Goal: Task Accomplishment & Management: Manage account settings

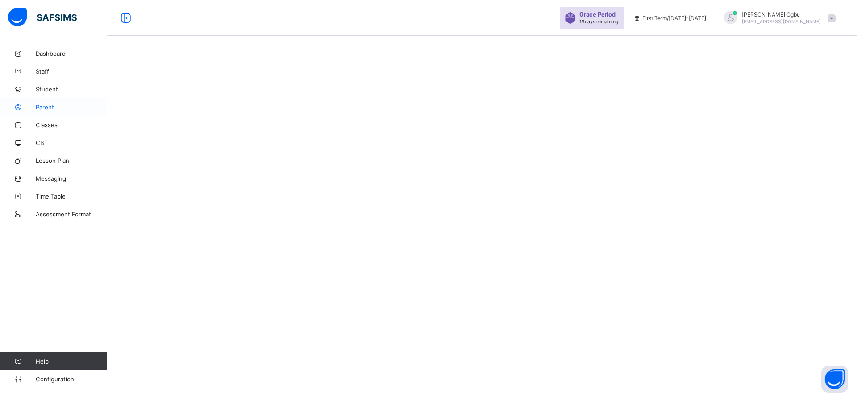
click at [43, 102] on link "Parent" at bounding box center [53, 107] width 107 height 18
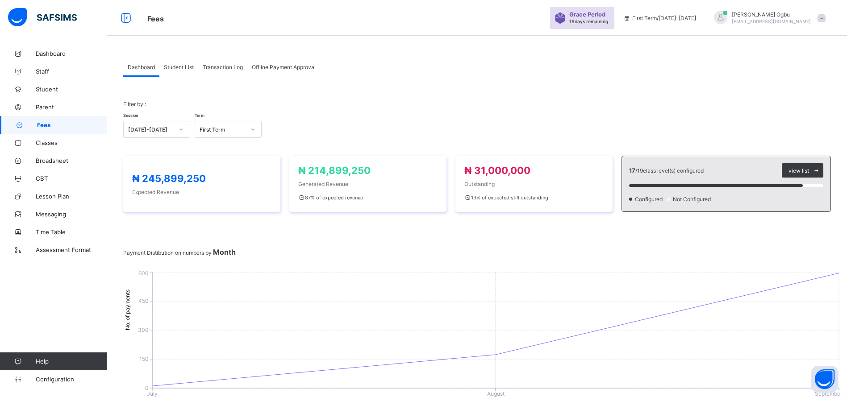
click at [180, 67] on span "Student List" at bounding box center [179, 67] width 30 height 7
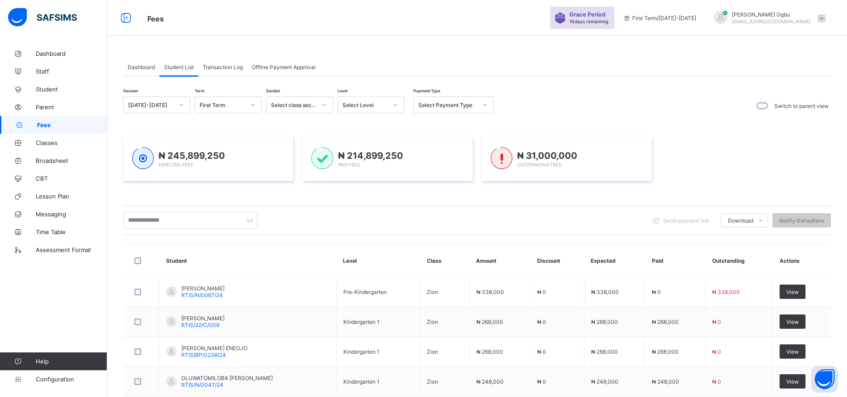
click at [357, 108] on div "Select Level" at bounding box center [362, 105] width 49 height 12
click at [349, 165] on div "PKG" at bounding box center [371, 166] width 66 height 14
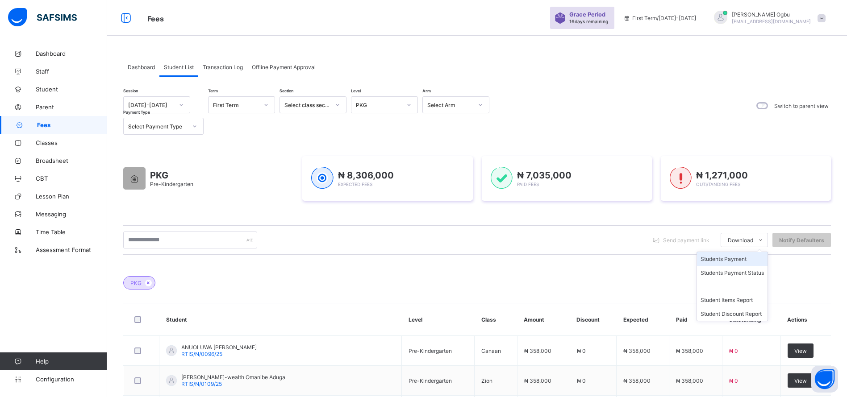
click at [743, 265] on li "Students Payment" at bounding box center [732, 259] width 71 height 14
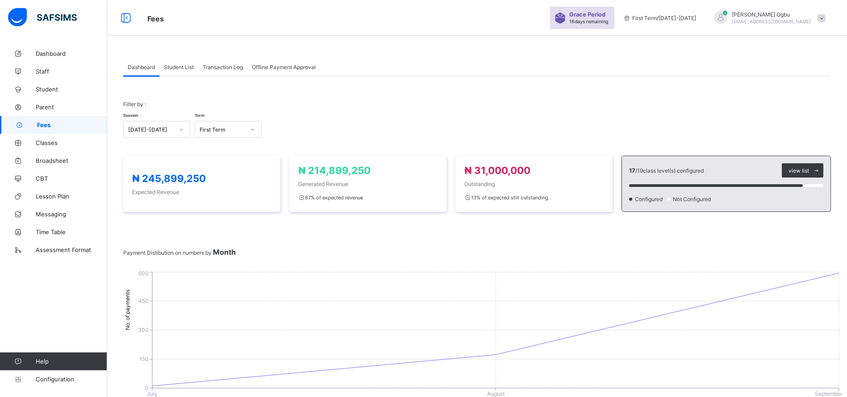
click at [174, 68] on span "Student List" at bounding box center [179, 67] width 30 height 7
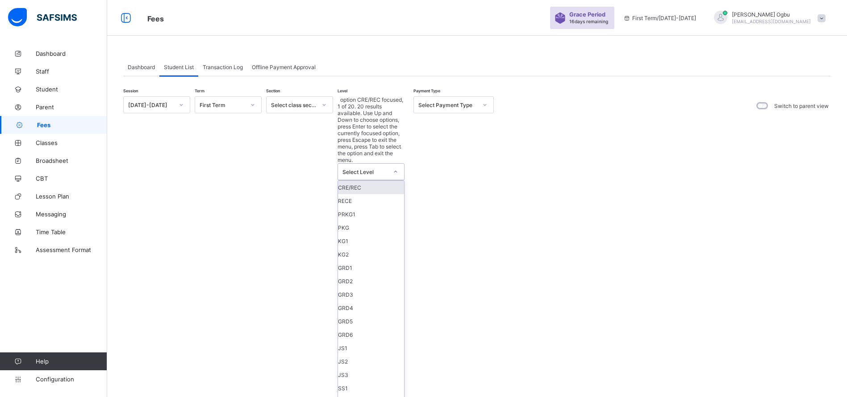
click at [362, 169] on div "Select Level" at bounding box center [365, 172] width 46 height 7
click at [351, 221] on div "PKG" at bounding box center [371, 227] width 66 height 13
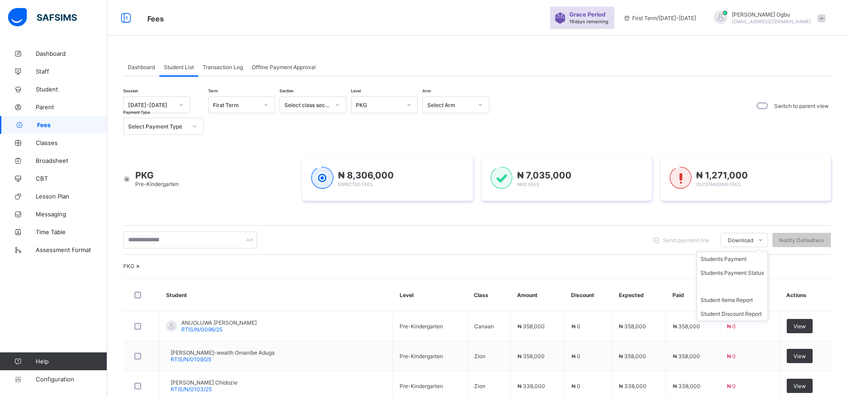
click at [746, 252] on ul "Students Payment Students Payment Status Student Items Report Student Discount …" at bounding box center [731, 287] width 71 height 70
click at [742, 261] on li "Students Payment" at bounding box center [732, 259] width 71 height 14
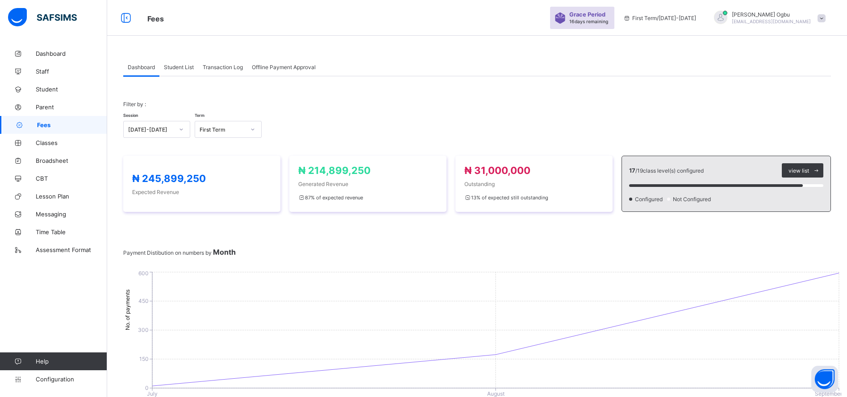
click at [173, 67] on span "Student List" at bounding box center [179, 67] width 30 height 7
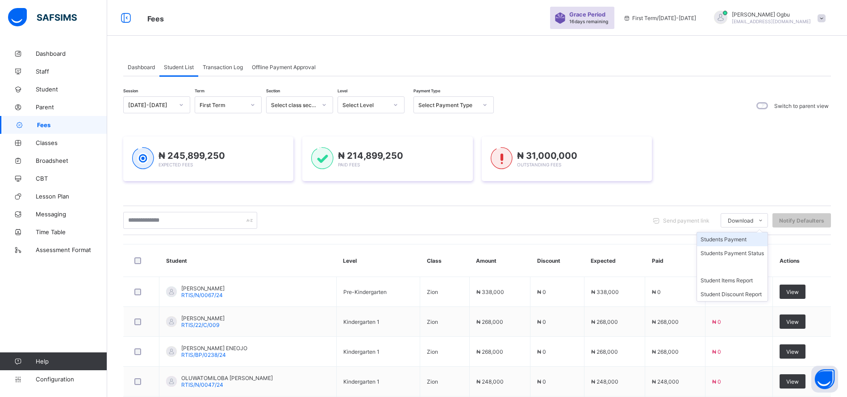
click at [740, 239] on li "Students Payment" at bounding box center [732, 240] width 71 height 14
click at [752, 244] on li "Students Payment" at bounding box center [732, 240] width 71 height 14
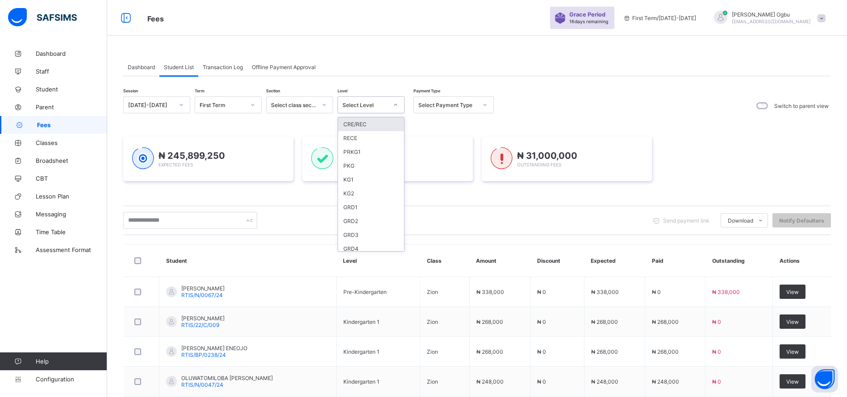
click at [371, 99] on div "Select Level" at bounding box center [362, 105] width 49 height 12
click at [361, 139] on div "RECE" at bounding box center [371, 138] width 66 height 14
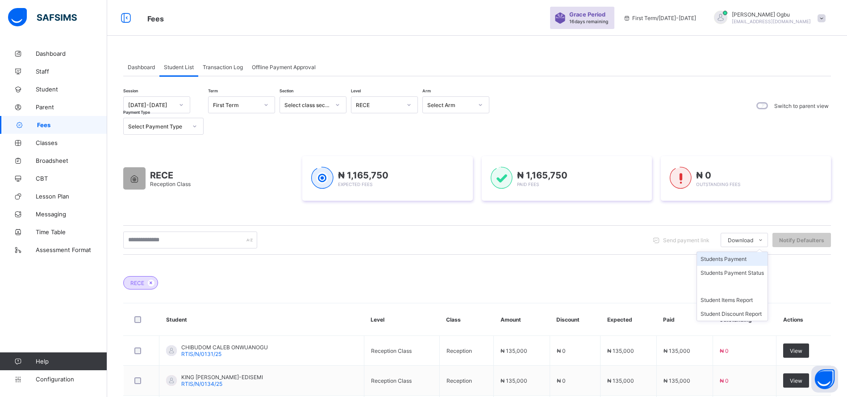
click at [741, 258] on li "Students Payment" at bounding box center [732, 259] width 71 height 14
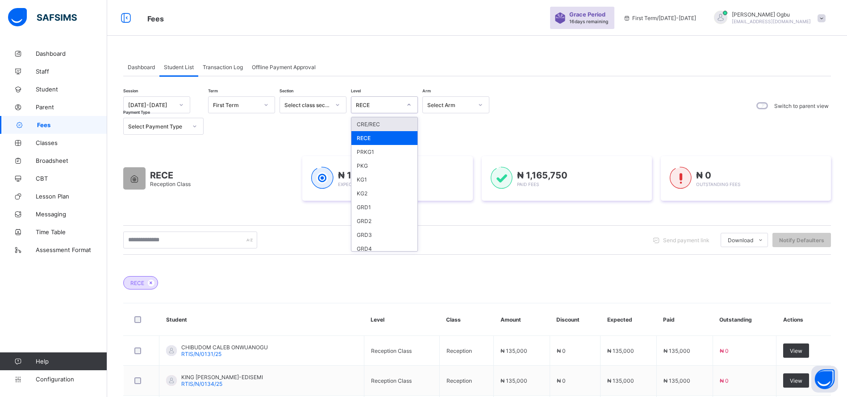
click at [389, 108] on div "RECE" at bounding box center [379, 105] width 46 height 7
click at [359, 179] on div "KG1" at bounding box center [384, 180] width 66 height 14
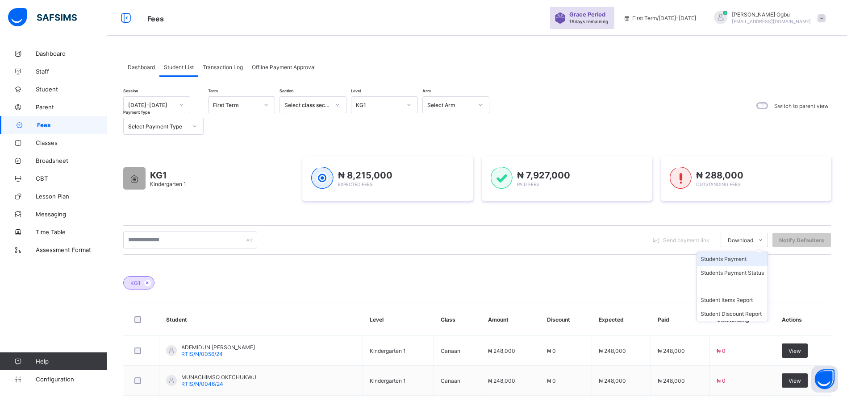
click at [755, 259] on li "Students Payment" at bounding box center [732, 259] width 71 height 14
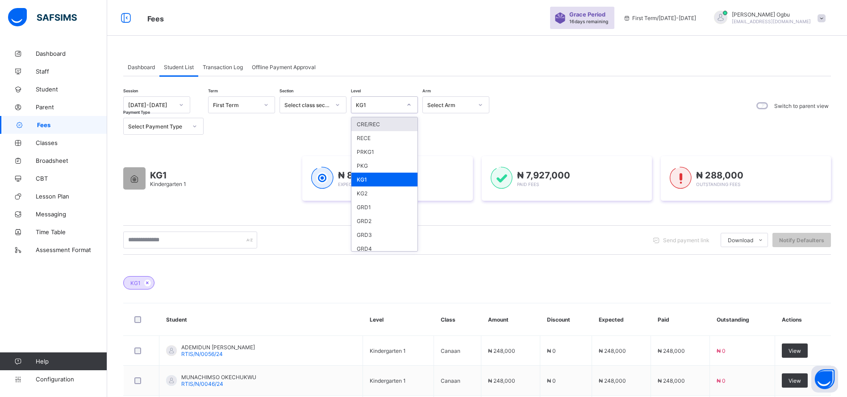
click at [390, 106] on div "KG1" at bounding box center [379, 105] width 46 height 7
click at [367, 192] on div "KG2" at bounding box center [384, 194] width 66 height 14
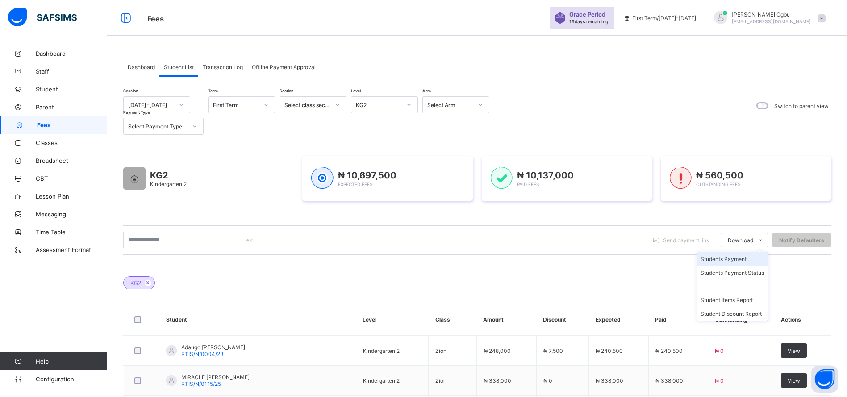
click at [740, 261] on li "Students Payment" at bounding box center [732, 259] width 71 height 14
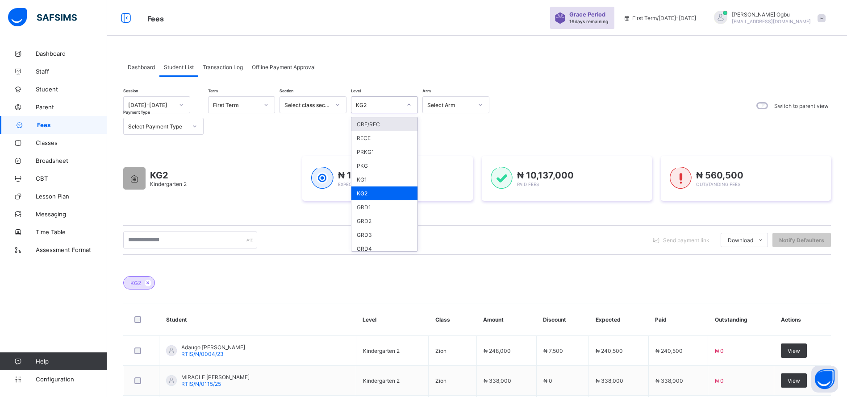
click at [390, 109] on div "KG2" at bounding box center [375, 105] width 49 height 12
click at [367, 163] on div "PKG" at bounding box center [384, 166] width 66 height 14
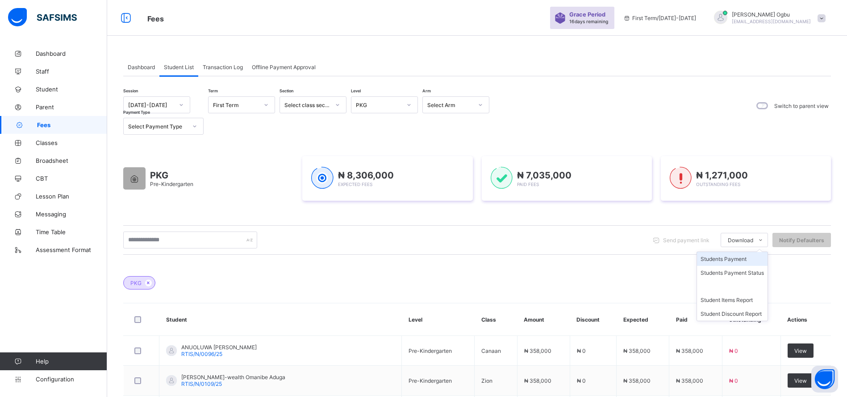
click at [742, 261] on li "Students Payment" at bounding box center [732, 259] width 71 height 14
click at [574, 108] on div "Session 2025-2026 Term First Term Section Select class section Level PKG Arm Se…" at bounding box center [476, 115] width 707 height 38
click at [148, 65] on span "Dashboard" at bounding box center [141, 67] width 27 height 7
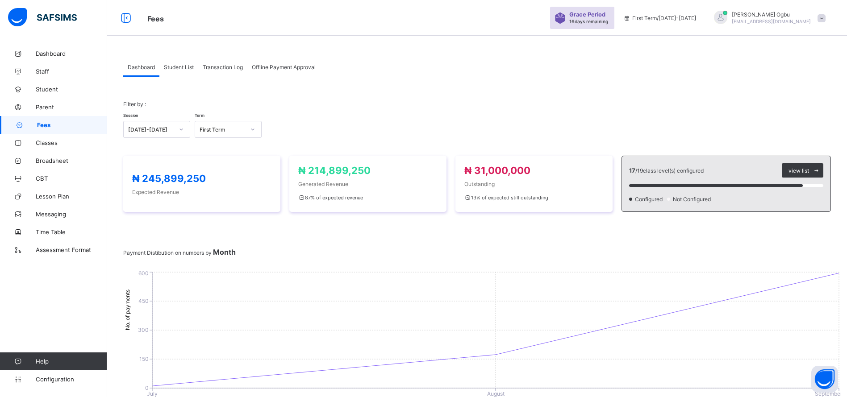
click at [607, 100] on div "Filter by : Session 2025-2026 Term First Term" at bounding box center [476, 119] width 707 height 55
click at [173, 69] on span "Student List" at bounding box center [179, 67] width 30 height 7
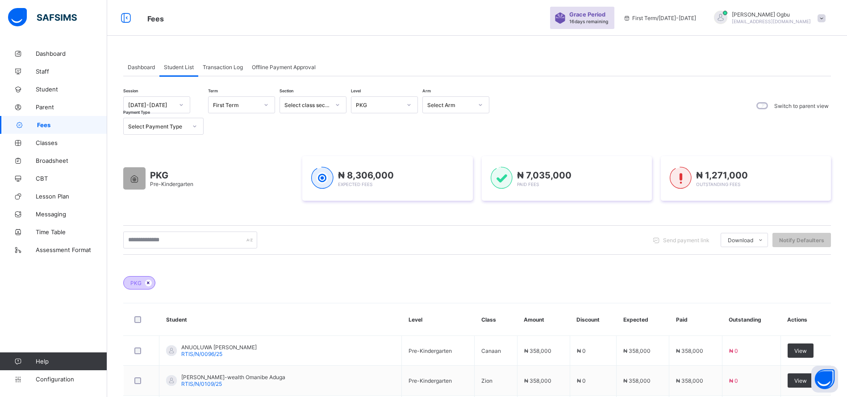
click at [147, 283] on icon at bounding box center [149, 282] width 8 height 5
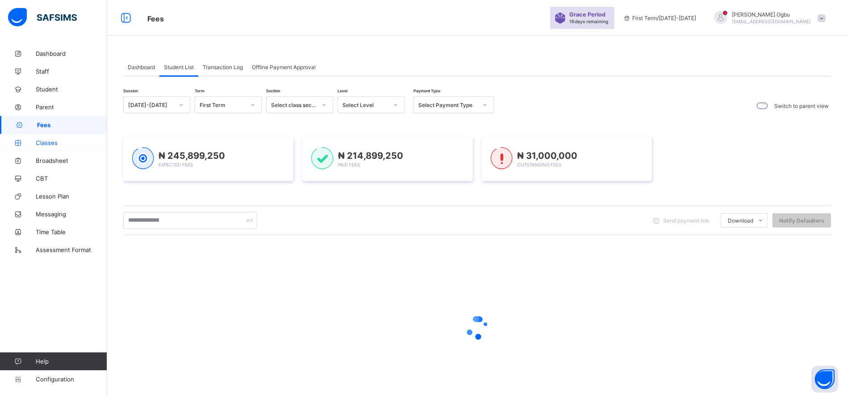
click at [37, 141] on span "Classes" at bounding box center [71, 142] width 71 height 7
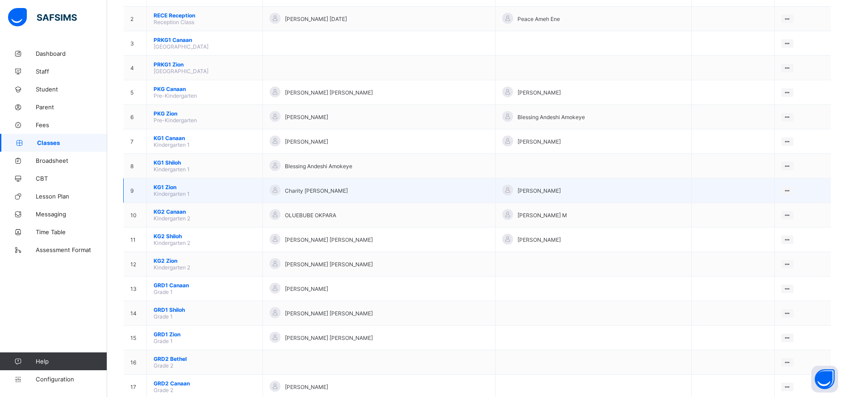
scroll to position [124, 0]
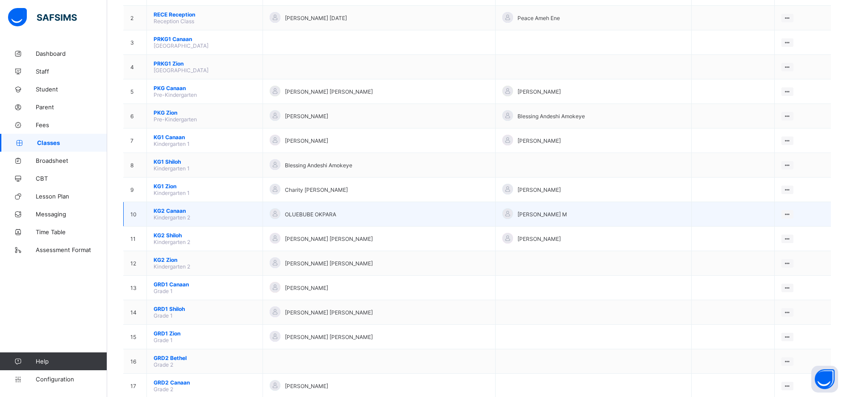
click at [171, 210] on span "KG2 Canaan" at bounding box center [205, 211] width 102 height 7
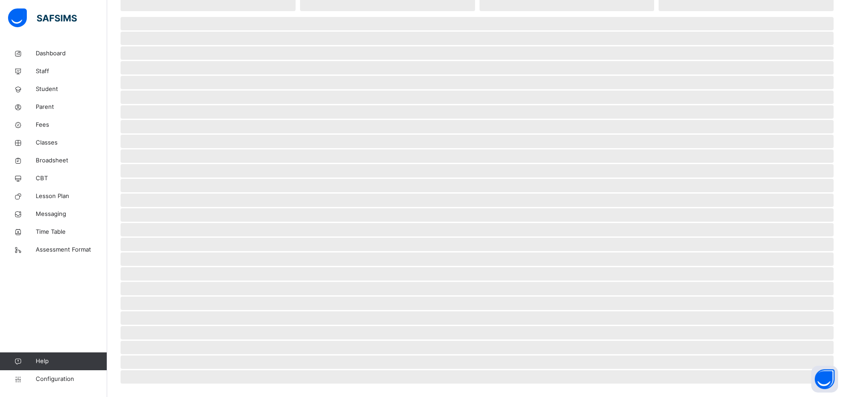
click at [171, 210] on span "‌ ‌ ‌ ‌ ‌ ‌ ‌ ‌ ‌ ‌ ‌ ‌ ‌ ‌ ‌ ‌ ‌ ‌ ‌ ‌ ‌ ‌ ‌ ‌ ‌" at bounding box center [477, 196] width 713 height 360
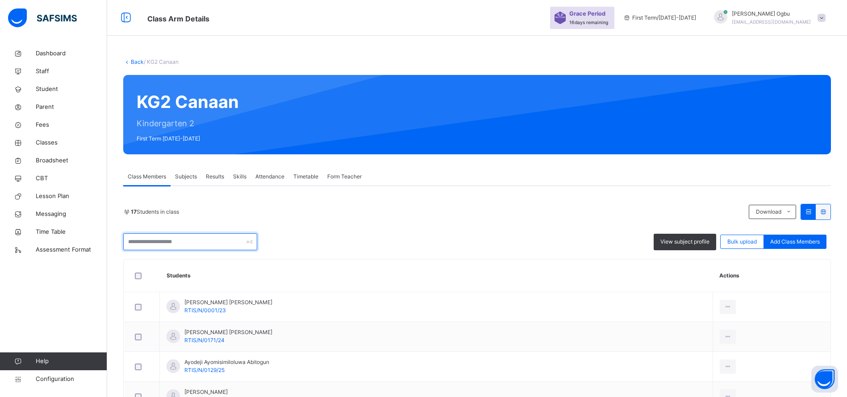
click at [174, 242] on input "text" at bounding box center [190, 241] width 134 height 17
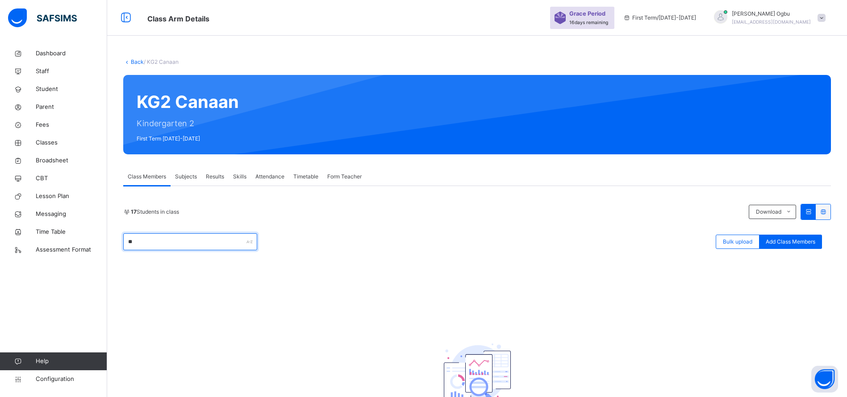
type input "*"
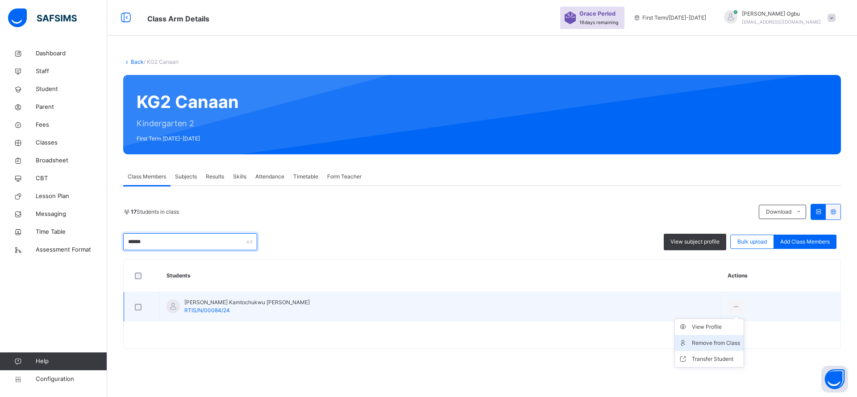
type input "******"
click at [692, 340] on div "Remove from Class" at bounding box center [716, 343] width 48 height 9
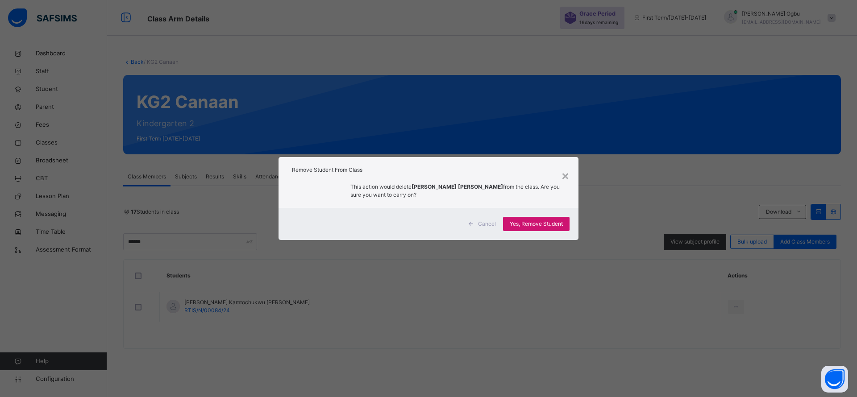
click at [522, 221] on span "Yes, Remove Student" at bounding box center [536, 224] width 53 height 8
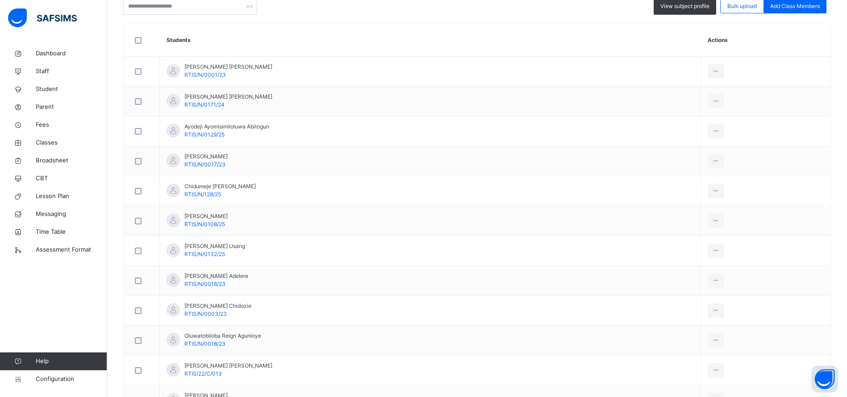
scroll to position [235, 0]
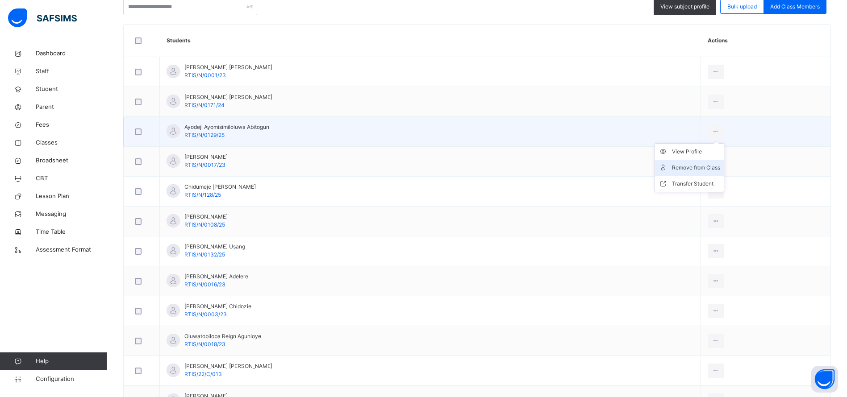
click at [680, 169] on div "Remove from Class" at bounding box center [696, 167] width 48 height 9
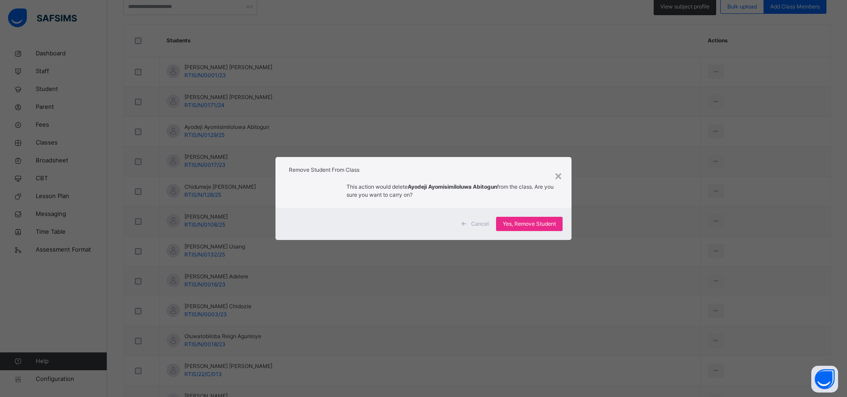
click at [477, 223] on span "Cancel" at bounding box center [480, 224] width 18 height 8
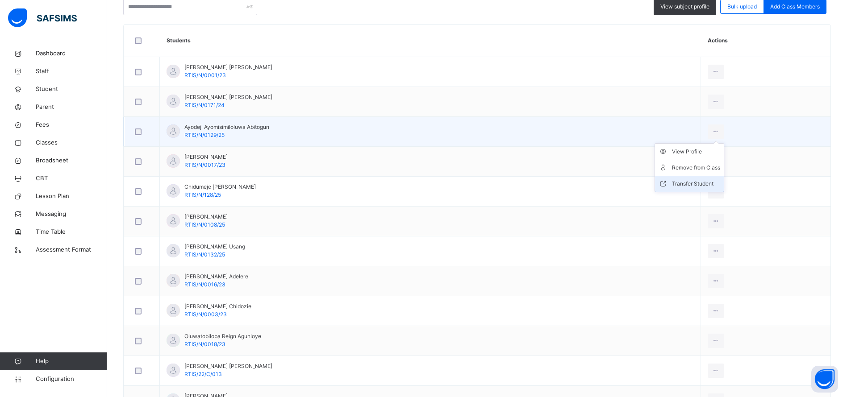
click at [686, 180] on div "Transfer Student" at bounding box center [696, 183] width 48 height 9
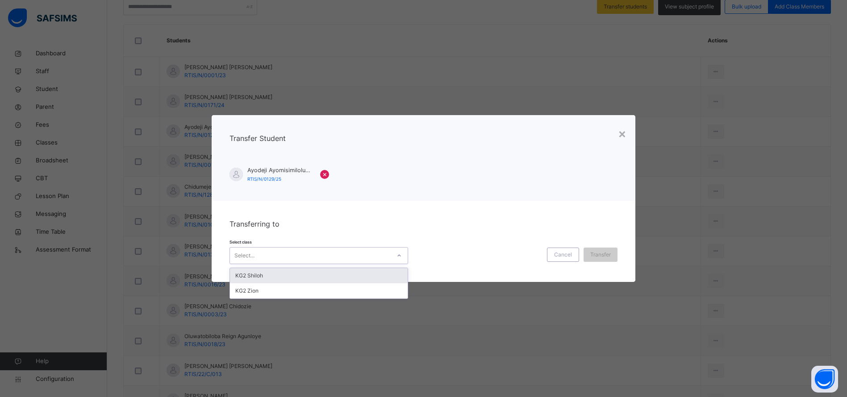
click at [297, 256] on div "Select..." at bounding box center [310, 256] width 161 height 14
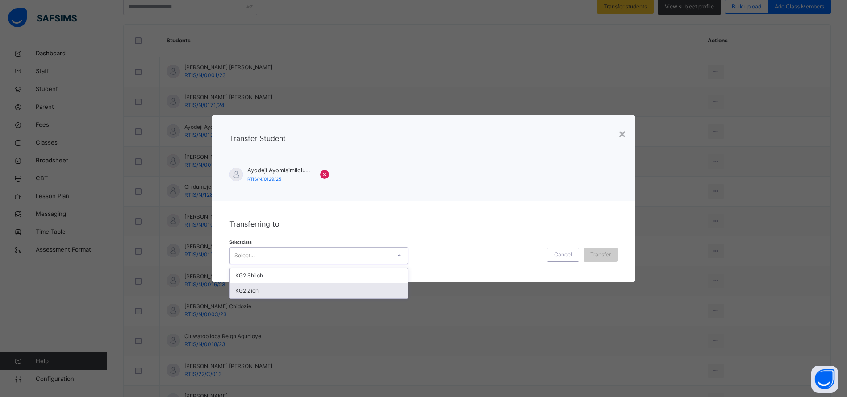
click at [264, 287] on div "KG2 Zion" at bounding box center [319, 290] width 178 height 15
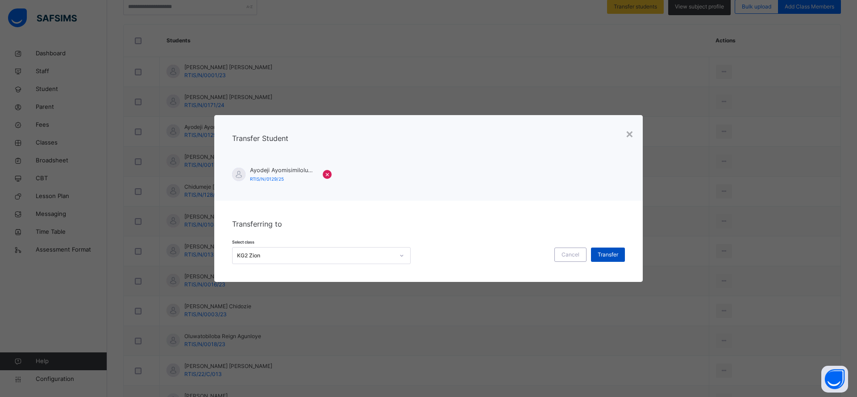
click at [602, 252] on span "Transfer" at bounding box center [608, 255] width 21 height 8
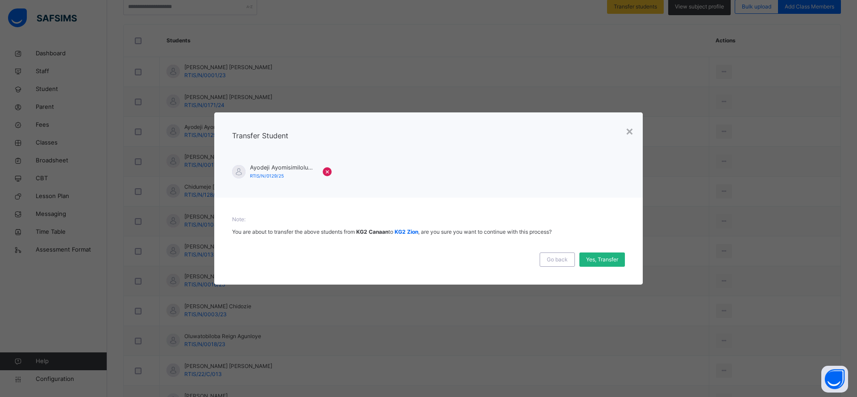
click at [606, 265] on div "Yes, Transfer" at bounding box center [602, 260] width 46 height 14
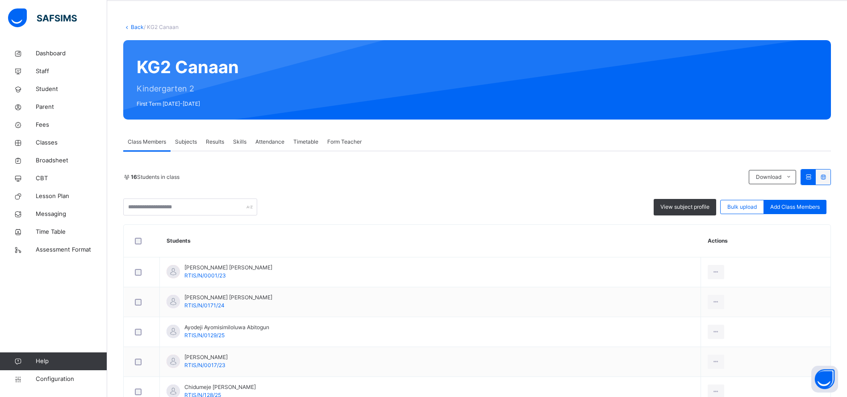
scroll to position [0, 0]
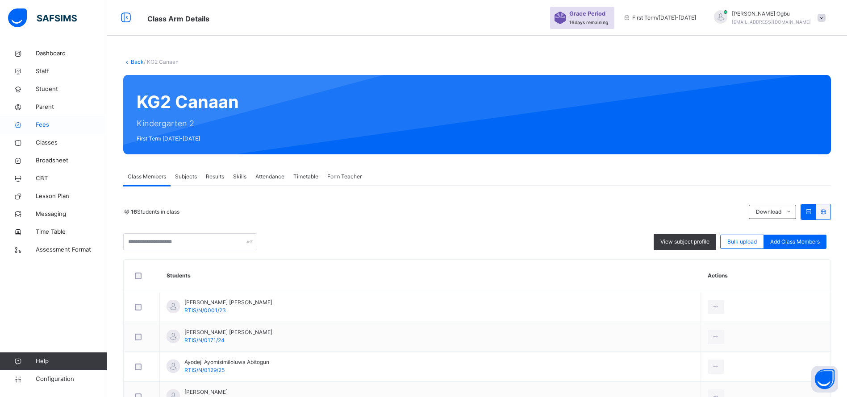
click at [42, 124] on span "Fees" at bounding box center [71, 125] width 71 height 9
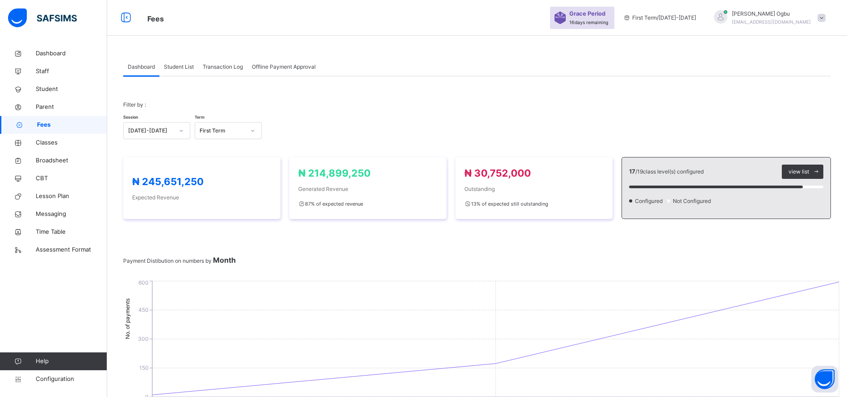
click at [184, 65] on span "Student List" at bounding box center [179, 67] width 30 height 8
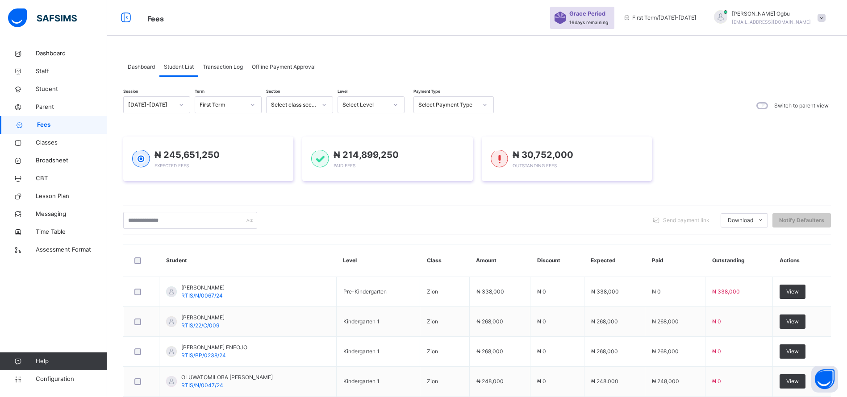
click at [229, 63] on span "Transaction Log" at bounding box center [223, 67] width 40 height 8
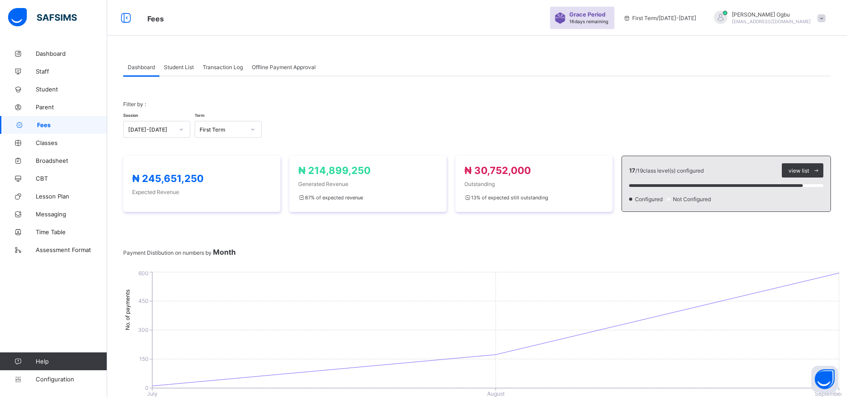
click at [179, 68] on span "Student List" at bounding box center [179, 67] width 30 height 7
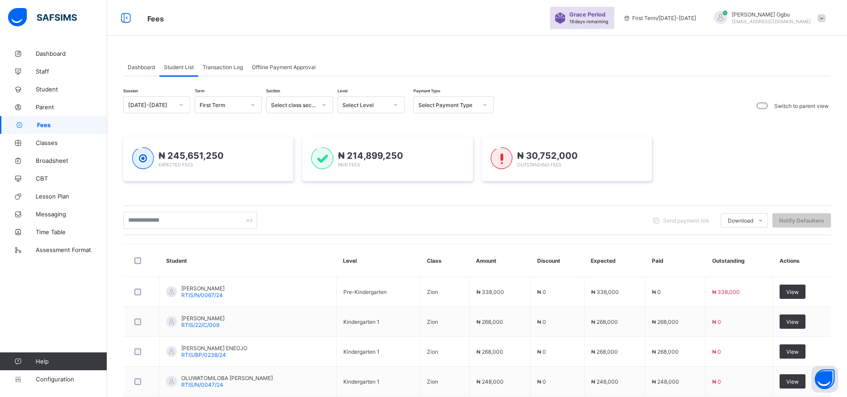
click at [217, 67] on span "Transaction Log" at bounding box center [223, 67] width 40 height 7
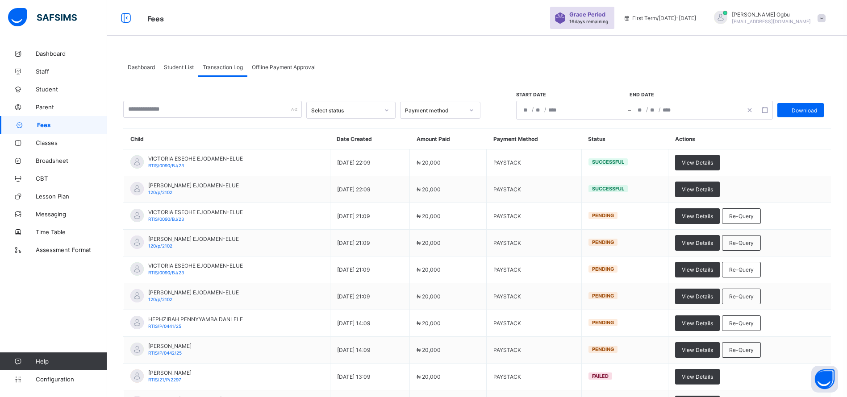
click at [140, 68] on span "Dashboard" at bounding box center [141, 67] width 27 height 7
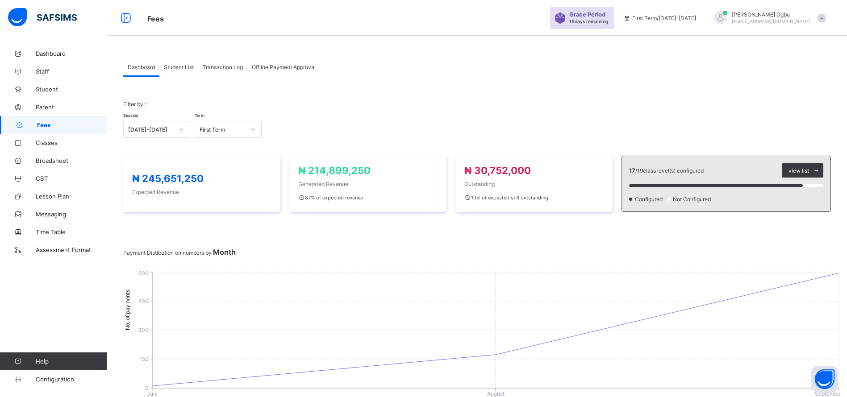
click at [176, 69] on span "Student List" at bounding box center [179, 67] width 30 height 7
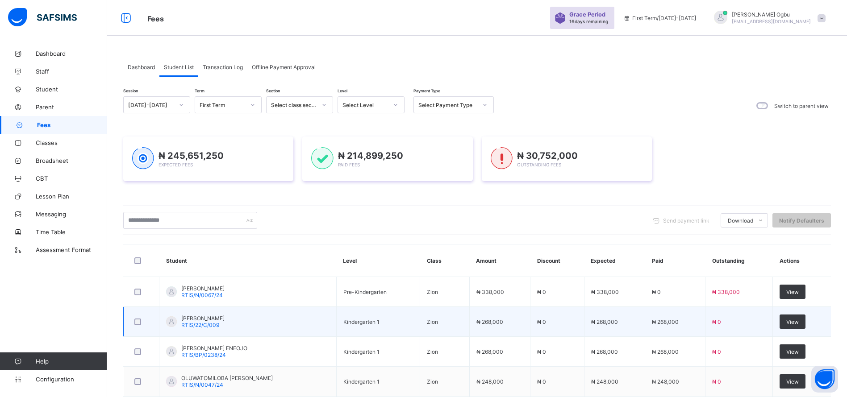
click at [729, 312] on td "₦ 0" at bounding box center [738, 322] width 67 height 30
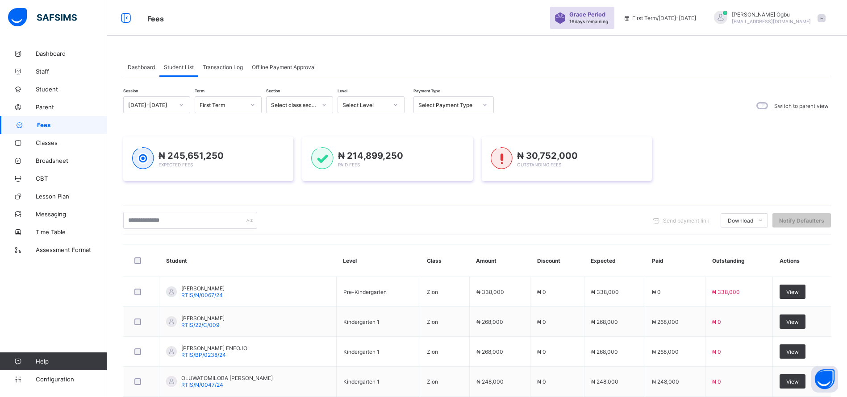
click at [228, 62] on div "Transaction Log" at bounding box center [222, 67] width 49 height 18
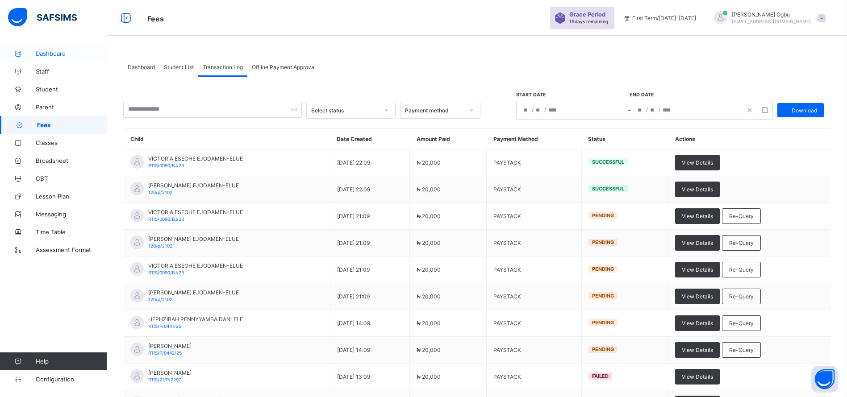
click at [39, 57] on span "Dashboard" at bounding box center [71, 53] width 71 height 7
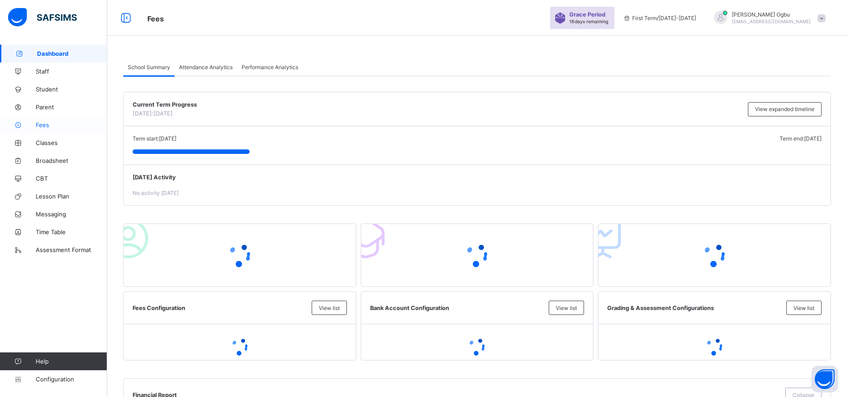
click at [41, 126] on span "Fees" at bounding box center [71, 124] width 71 height 7
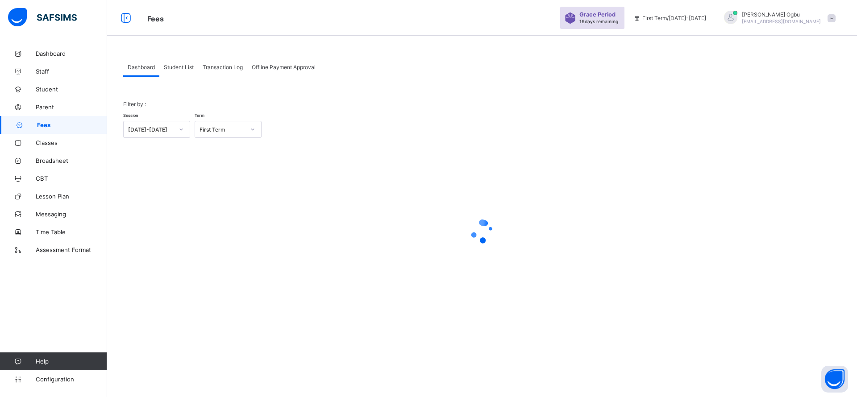
click at [190, 71] on div "Student List" at bounding box center [178, 67] width 39 height 18
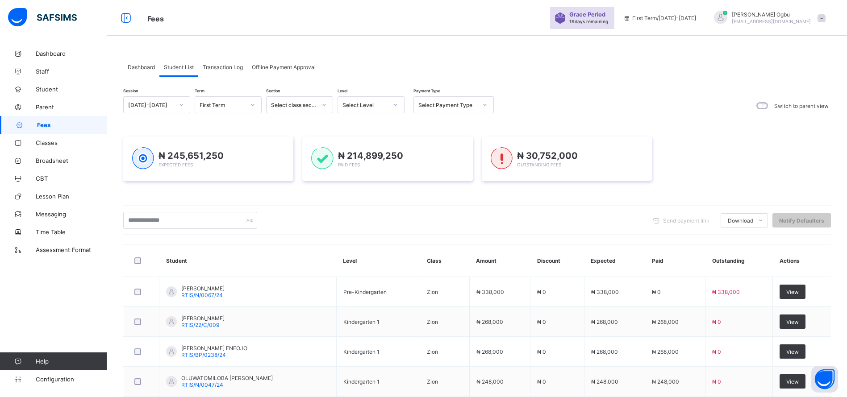
click at [225, 70] on div "Transaction Log" at bounding box center [222, 67] width 49 height 18
